Goal: Task Accomplishment & Management: Manage account settings

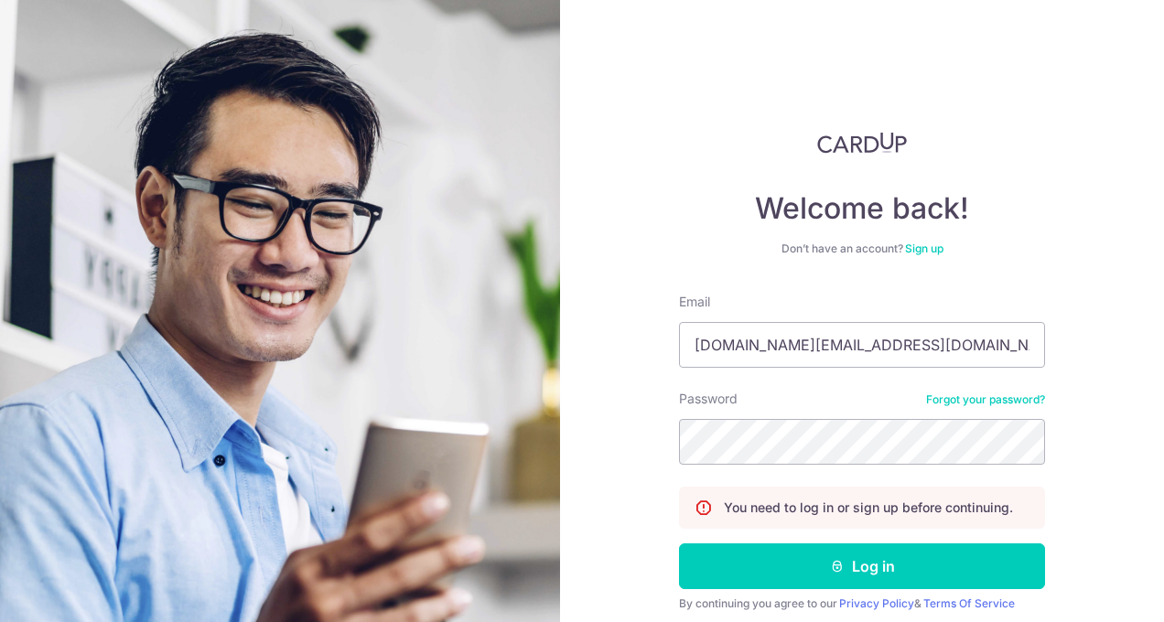
type input "[DOMAIN_NAME][EMAIL_ADDRESS][DOMAIN_NAME]"
click at [679, 543] on button "Log in" at bounding box center [862, 566] width 366 height 46
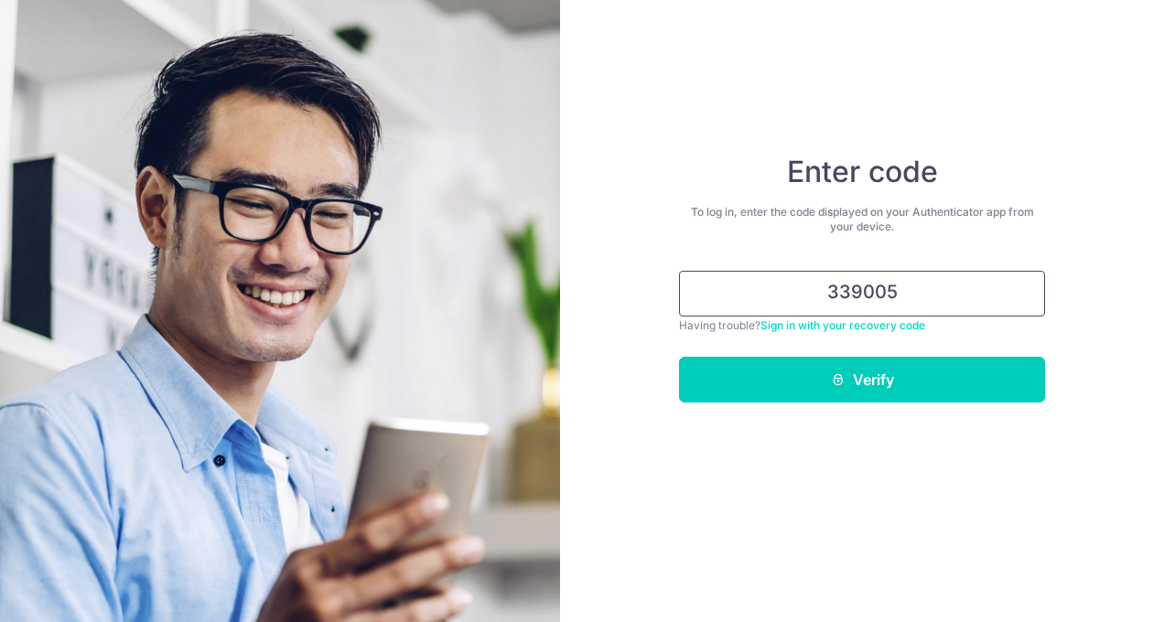
type input "339005"
click at [679, 357] on button "Verify" at bounding box center [862, 380] width 366 height 46
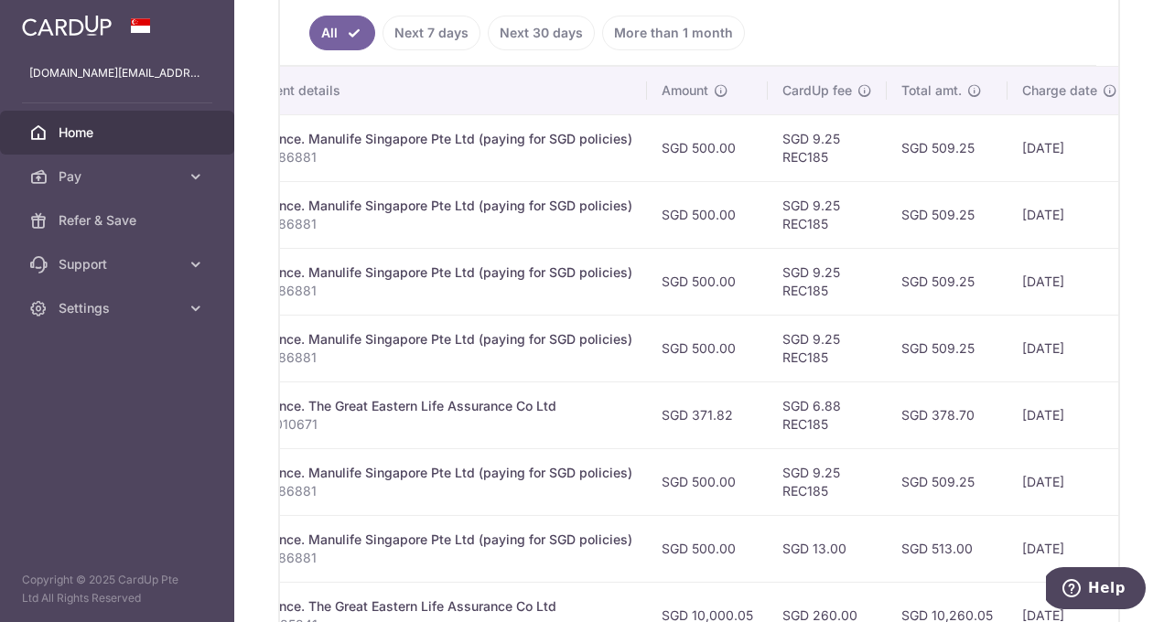
scroll to position [0, 650]
